Goal: Transaction & Acquisition: Book appointment/travel/reservation

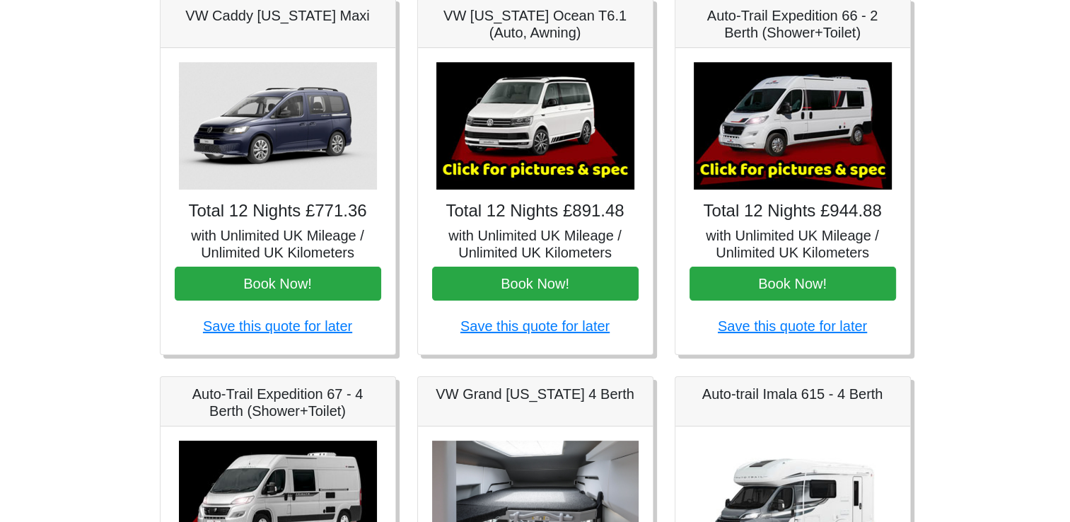
scroll to position [238, 0]
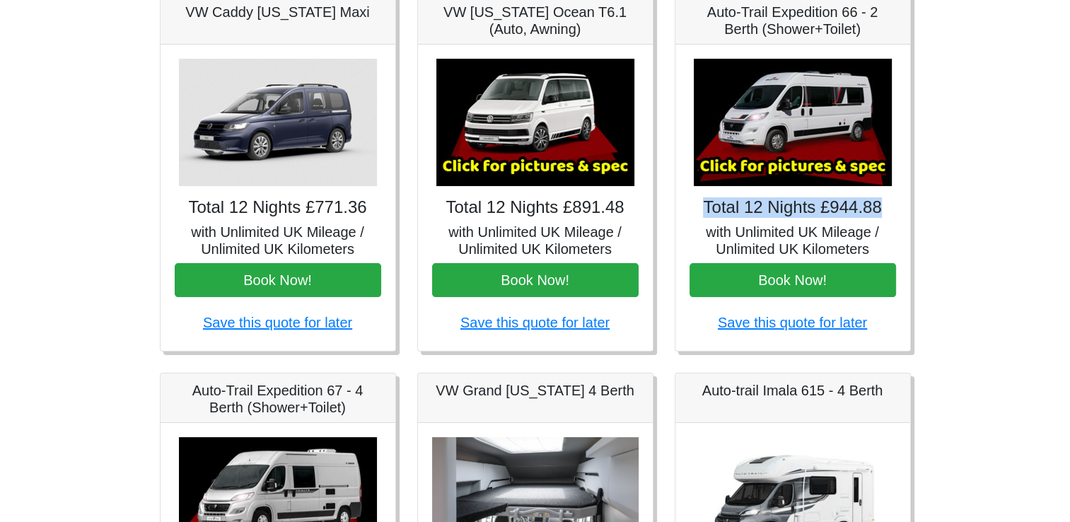
drag, startPoint x: 1067, startPoint y: 182, endPoint x: 1070, endPoint y: 210, distance: 27.7
click at [1070, 210] on html "CENTRAL RESERVATIONS FOR ALL ENQUIRIES [PHONE_NUMBER] Easicampers Booking : Sea…" at bounding box center [535, 468] width 1070 height 1412
drag, startPoint x: 1070, startPoint y: 210, endPoint x: 992, endPoint y: 200, distance: 77.7
click at [992, 200] on body "CENTRAL RESERVATIONS FOR ALL ENQUIRIES [PHONE_NUMBER] Easicampers Booking : Sea…" at bounding box center [535, 468] width 1070 height 1412
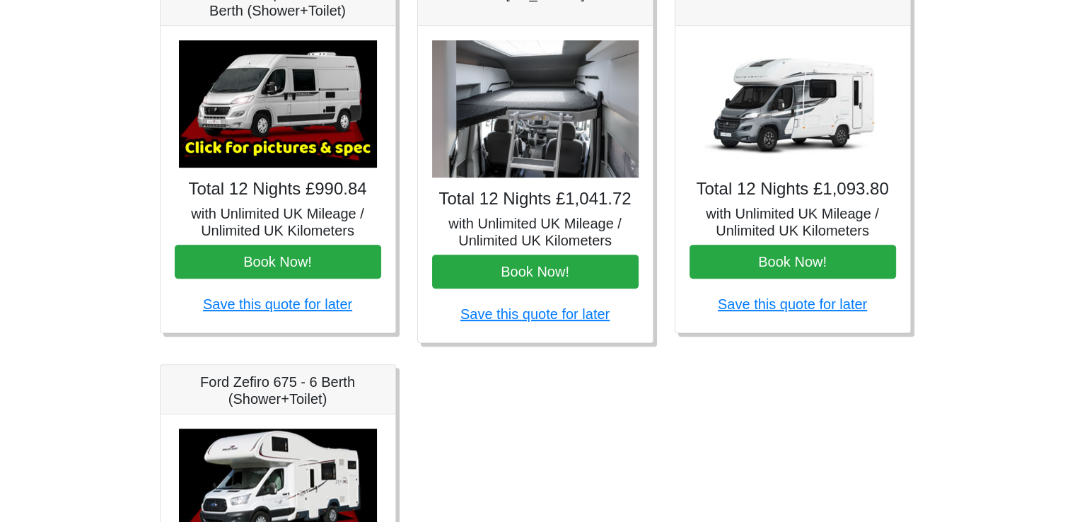
scroll to position [632, 0]
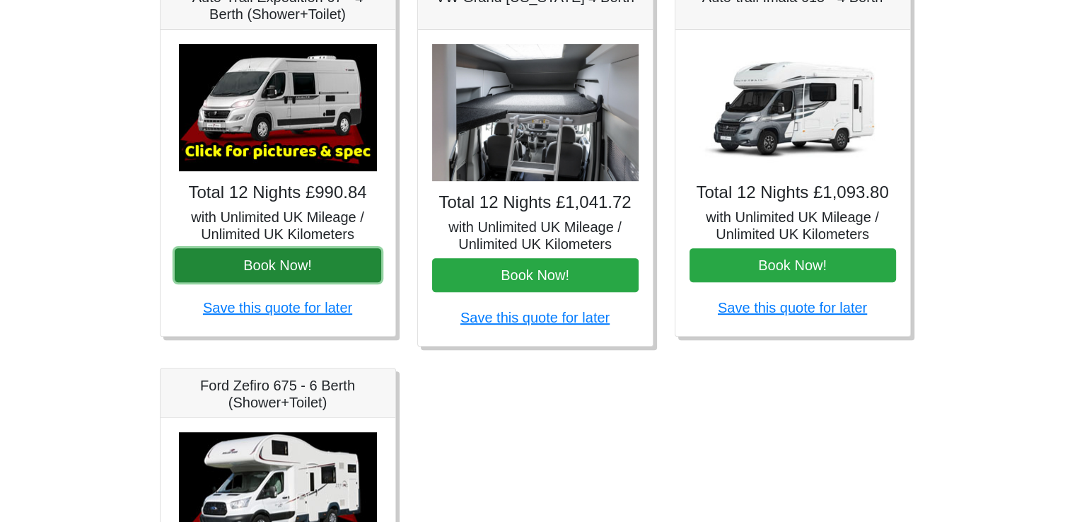
click at [251, 263] on button "Book Now!" at bounding box center [278, 265] width 207 height 34
